Goal: Task Accomplishment & Management: Use online tool/utility

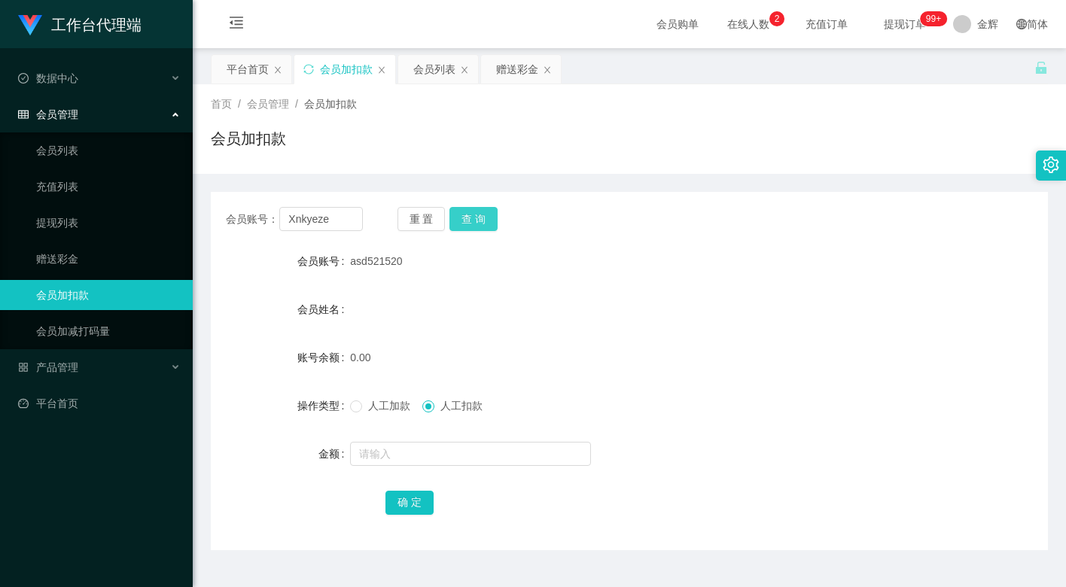
type input "Xnkyeze"
click at [482, 222] on button "查 询" at bounding box center [474, 219] width 48 height 24
click at [380, 413] on label "人工加款" at bounding box center [383, 406] width 66 height 16
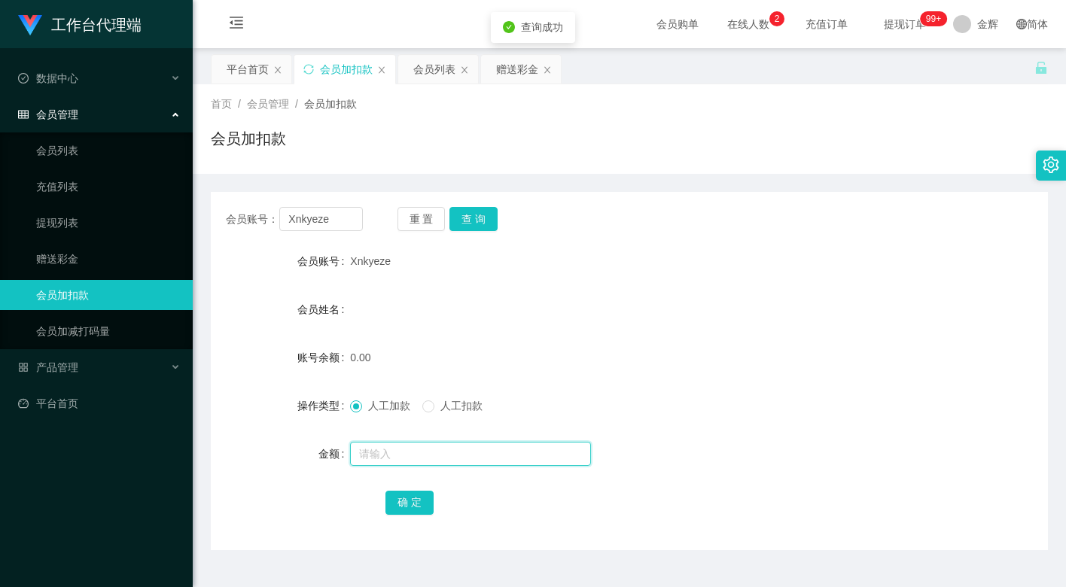
click at [368, 459] on input "text" at bounding box center [470, 454] width 241 height 24
type input "100"
click at [411, 493] on button "确 定" at bounding box center [410, 503] width 48 height 24
